Goal: Task Accomplishment & Management: Complete application form

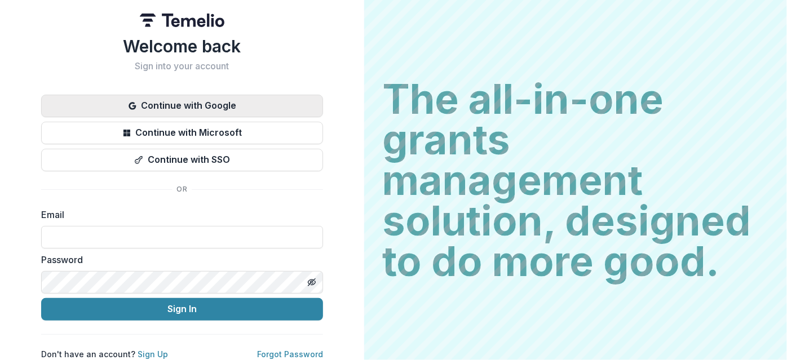
click at [177, 100] on button "Continue with Google" at bounding box center [182, 106] width 282 height 23
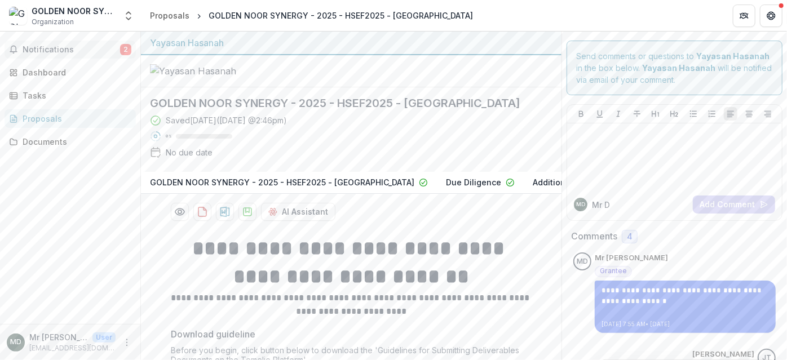
click at [51, 46] on span "Notifications" at bounding box center [71, 50] width 97 height 10
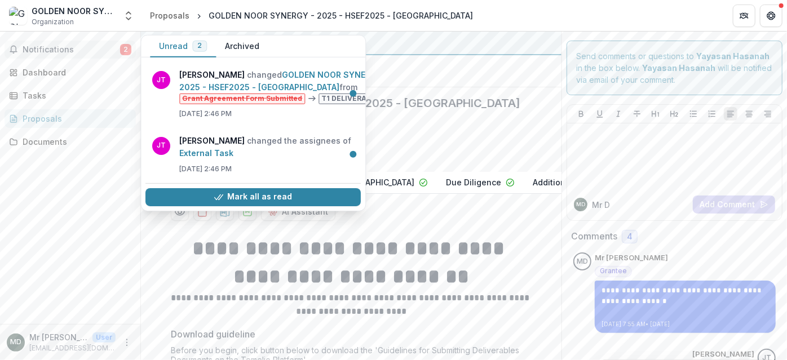
click at [51, 46] on span "Notifications" at bounding box center [71, 50] width 97 height 10
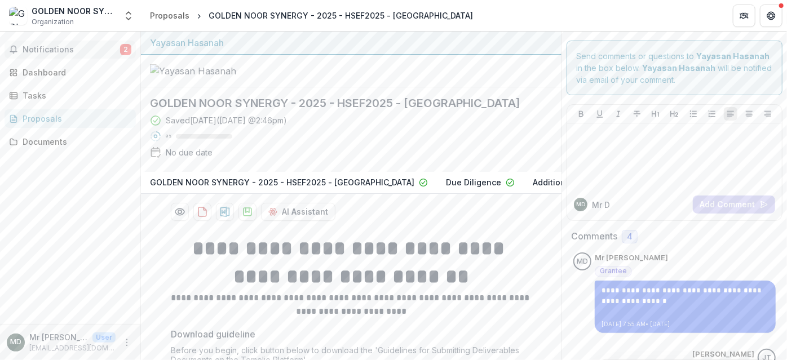
click at [51, 46] on span "Notifications" at bounding box center [71, 50] width 97 height 10
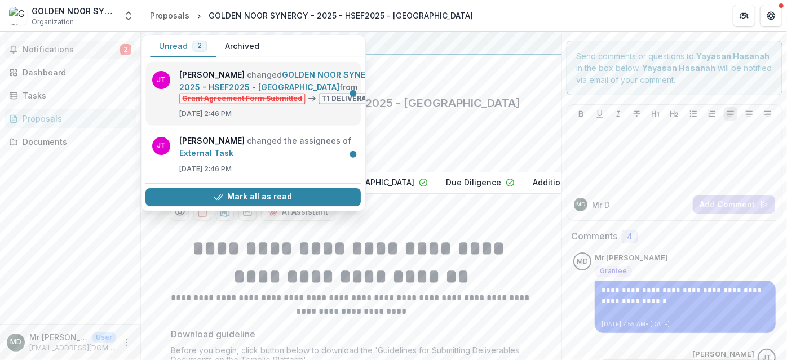
click at [293, 73] on link "GOLDEN NOOR SYNERGY - 2025 - HSEF2025 - [GEOGRAPHIC_DATA]" at bounding box center [283, 81] width 209 height 22
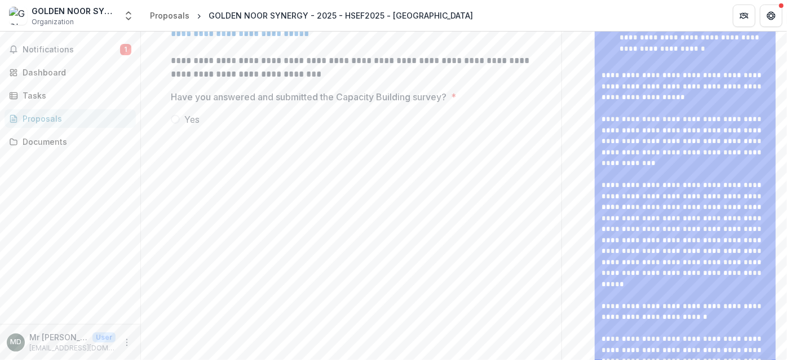
scroll to position [586, 0]
click at [280, 43] on p "**********" at bounding box center [351, 29] width 361 height 27
click at [297, 41] on link "**********" at bounding box center [351, 30] width 361 height 22
click at [50, 52] on span "Notifications" at bounding box center [71, 50] width 97 height 10
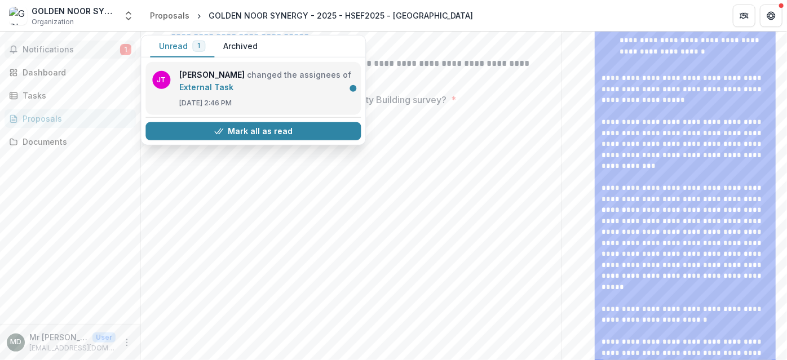
click at [233, 82] on link "External Task" at bounding box center [206, 87] width 54 height 10
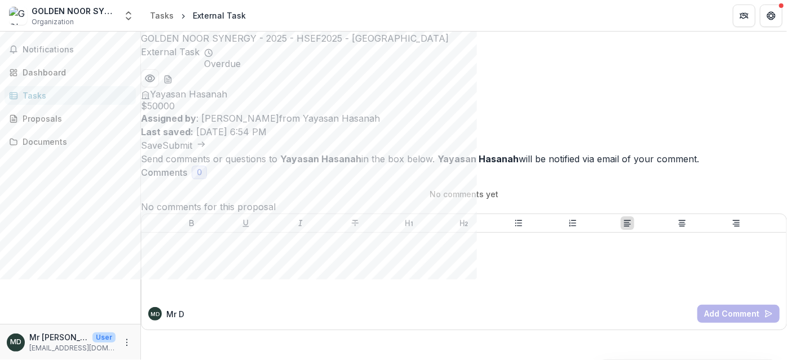
click at [206, 139] on button "Submit" at bounding box center [183, 146] width 43 height 14
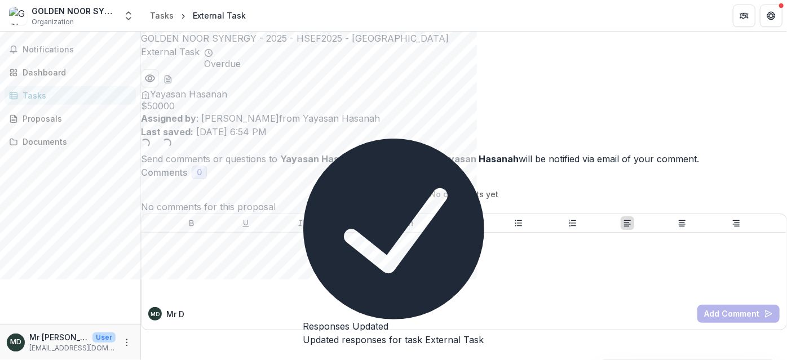
click at [303, 357] on icon "Close" at bounding box center [303, 357] width 0 height 0
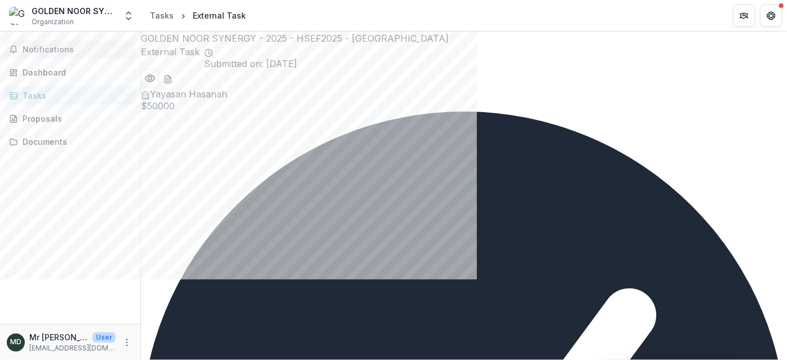
click at [52, 48] on span "Notifications" at bounding box center [77, 50] width 109 height 10
click at [50, 76] on div "Dashboard" at bounding box center [75, 72] width 104 height 12
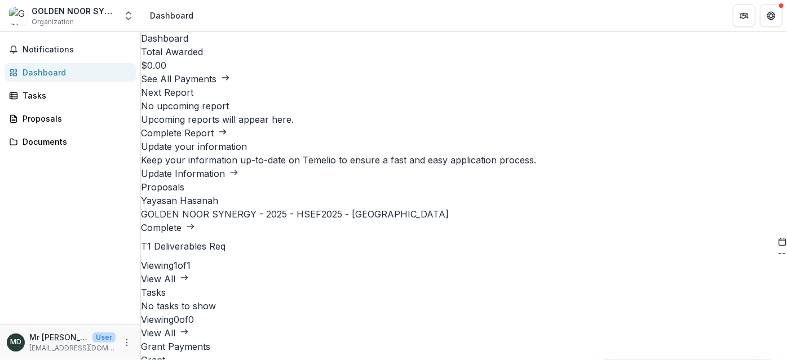
click at [216, 220] on link "GOLDEN NOOR SYNERGY - 2025 - HSEF2025 - [GEOGRAPHIC_DATA]" at bounding box center [295, 213] width 308 height 11
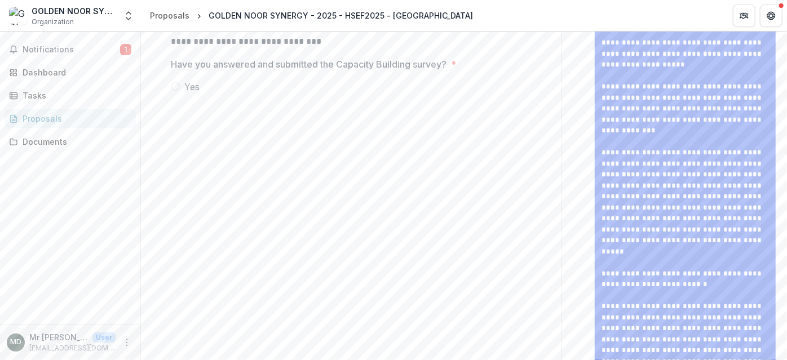
scroll to position [651, 0]
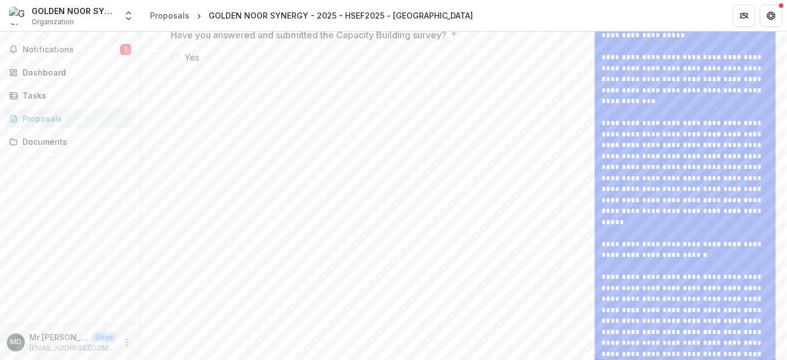
click at [173, 62] on span at bounding box center [175, 57] width 9 height 9
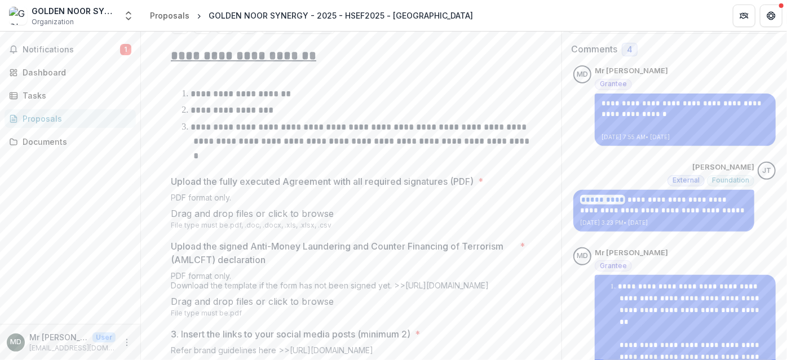
scroll to position [188, 0]
click at [334, 218] on span "click to browse" at bounding box center [300, 212] width 65 height 11
type input "**********"
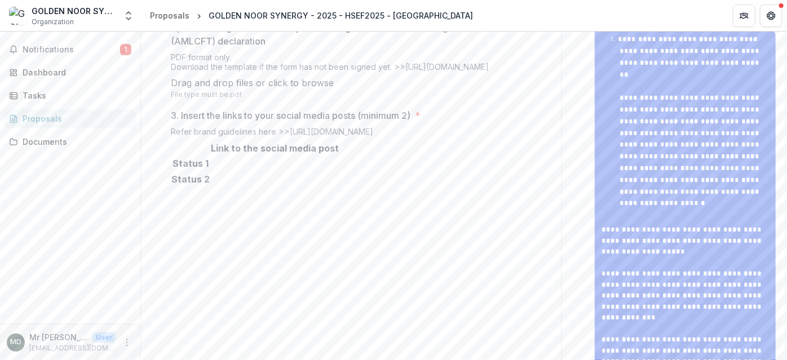
scroll to position [438, 0]
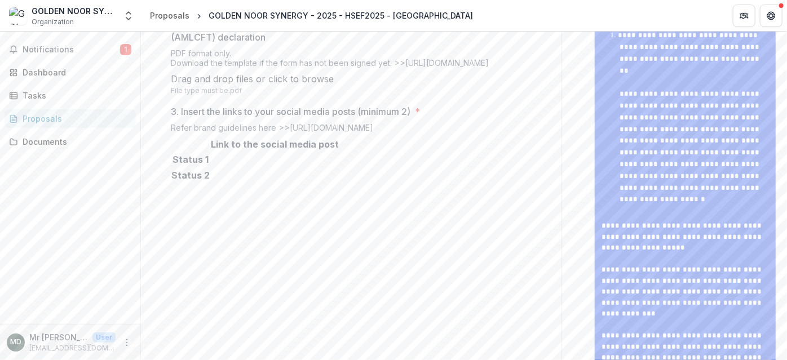
click at [458, 68] on link "[URL][DOMAIN_NAME]" at bounding box center [446, 63] width 83 height 10
click at [334, 85] on span "click to browse" at bounding box center [300, 78] width 65 height 11
type input "**********"
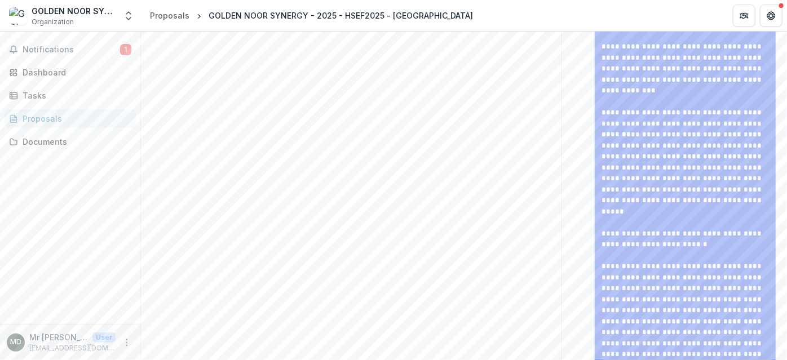
scroll to position [672, 0]
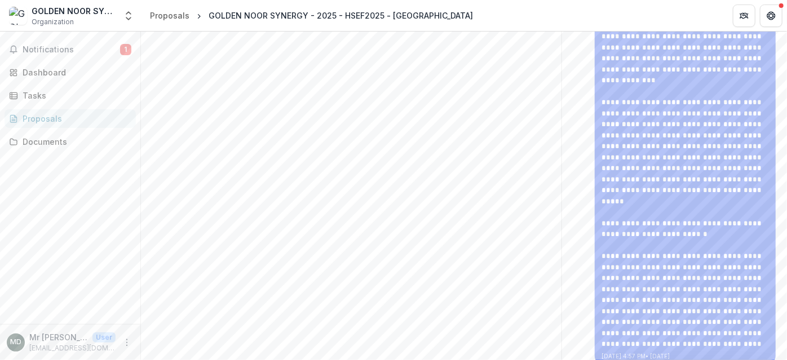
click at [394, 295] on div "**********" at bounding box center [351, 49] width 361 height 990
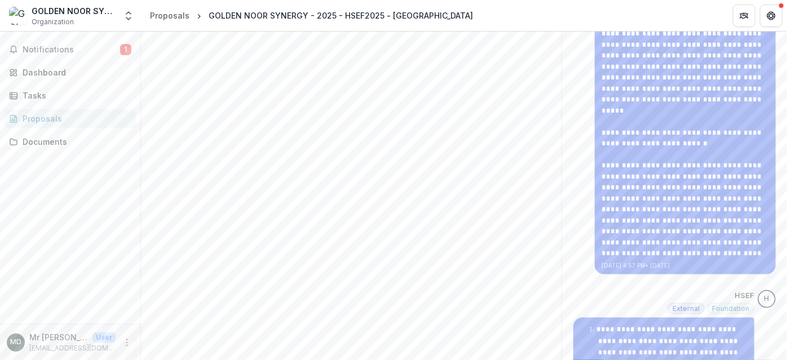
scroll to position [791, 0]
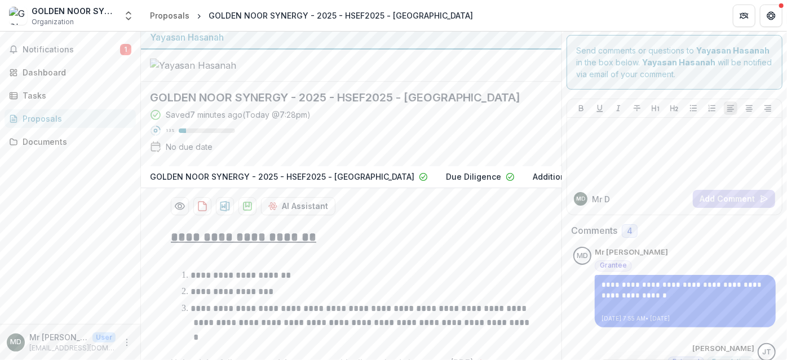
scroll to position [0, 0]
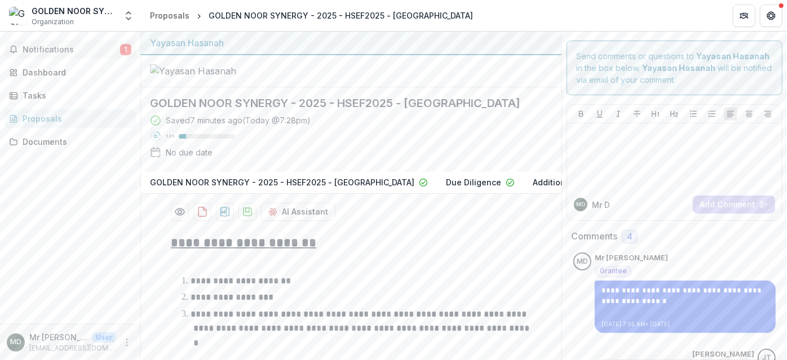
click at [51, 45] on span "Notifications" at bounding box center [71, 50] width 97 height 10
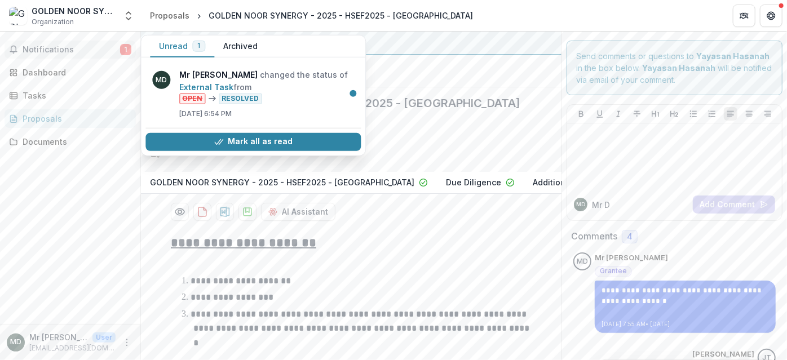
click at [219, 45] on button "Archived" at bounding box center [240, 46] width 52 height 22
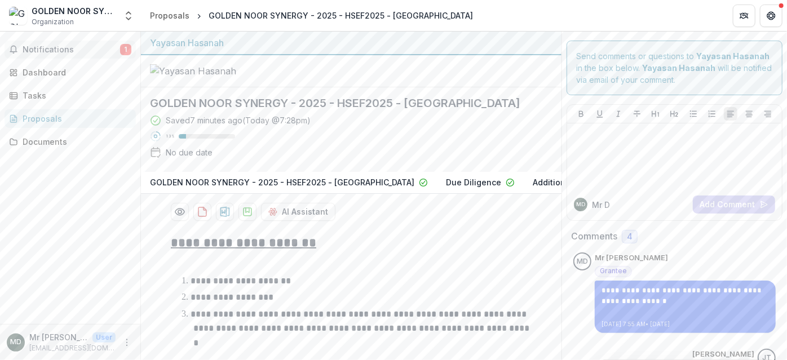
click at [436, 87] on div at bounding box center [351, 71] width 420 height 32
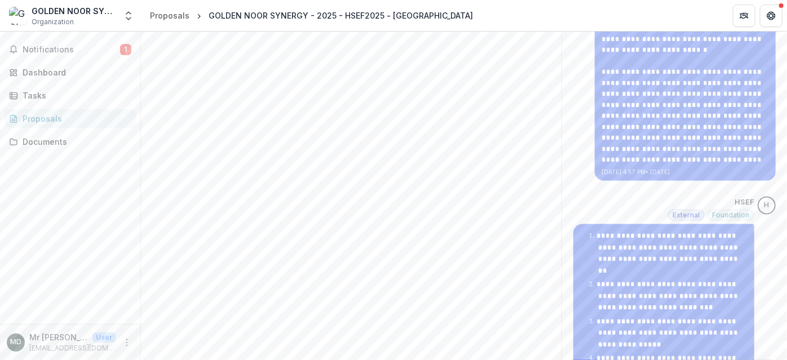
scroll to position [860, 0]
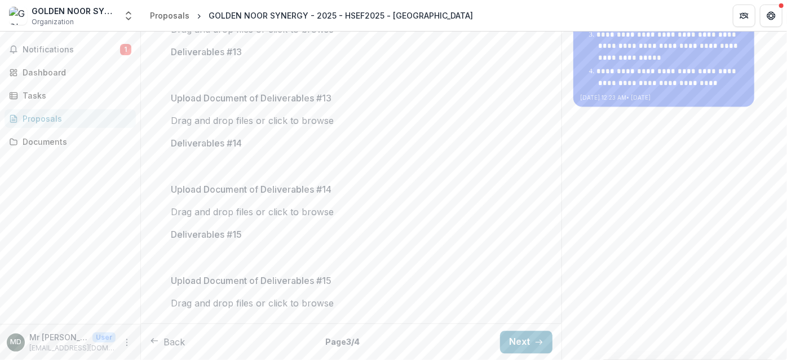
scroll to position [1782, 0]
click at [529, 341] on button "Next" at bounding box center [526, 342] width 52 height 23
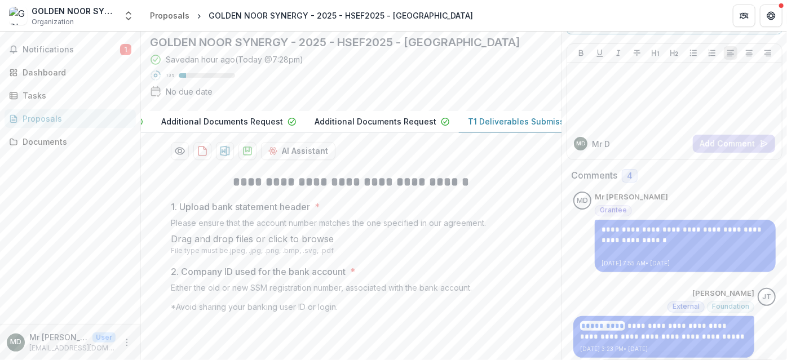
scroll to position [53, 0]
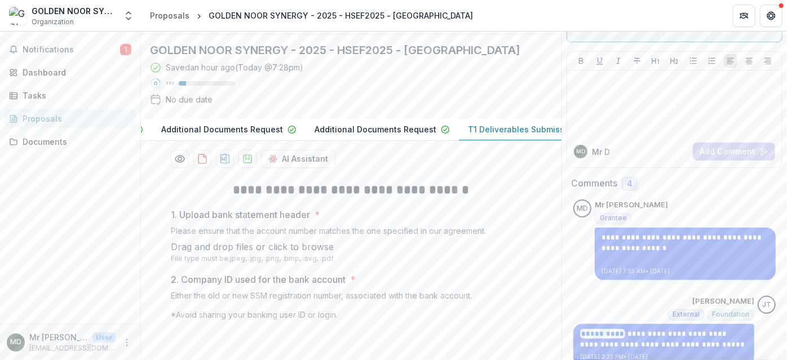
click at [468, 135] on p "T1 Deliverables Submission" at bounding box center [522, 129] width 109 height 12
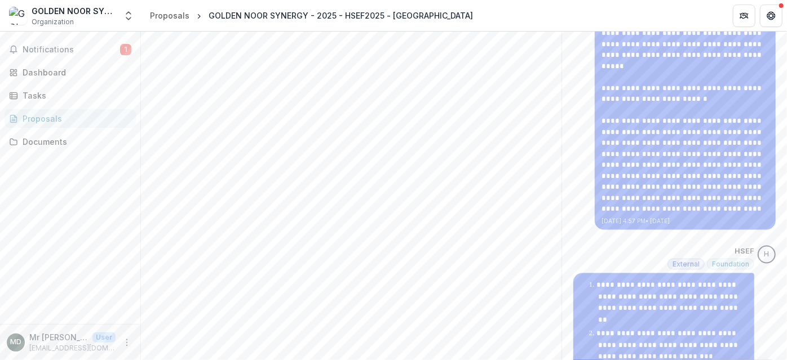
scroll to position [860, 0]
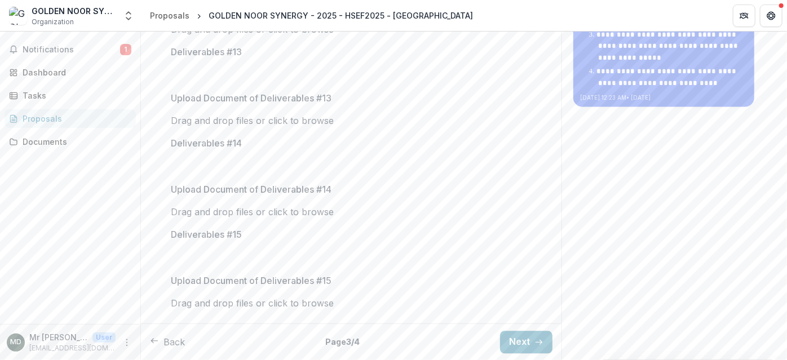
scroll to position [1782, 0]
click at [159, 345] on icon "button" at bounding box center [154, 340] width 9 height 9
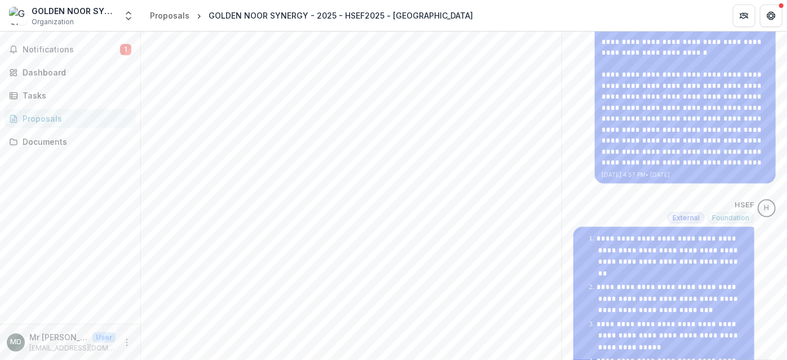
scroll to position [860, 0]
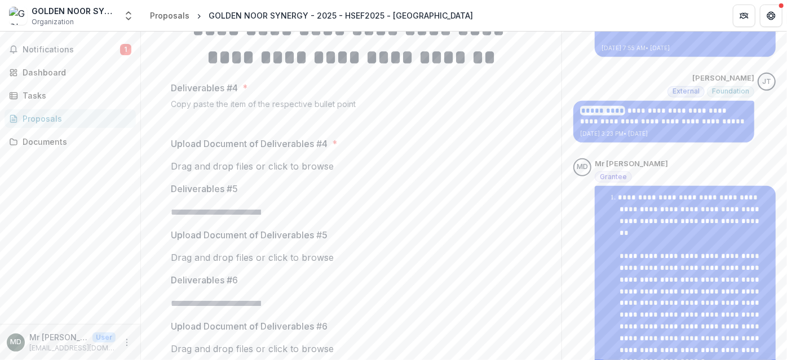
scroll to position [279, 0]
